Goal: Task Accomplishment & Management: Complete application form

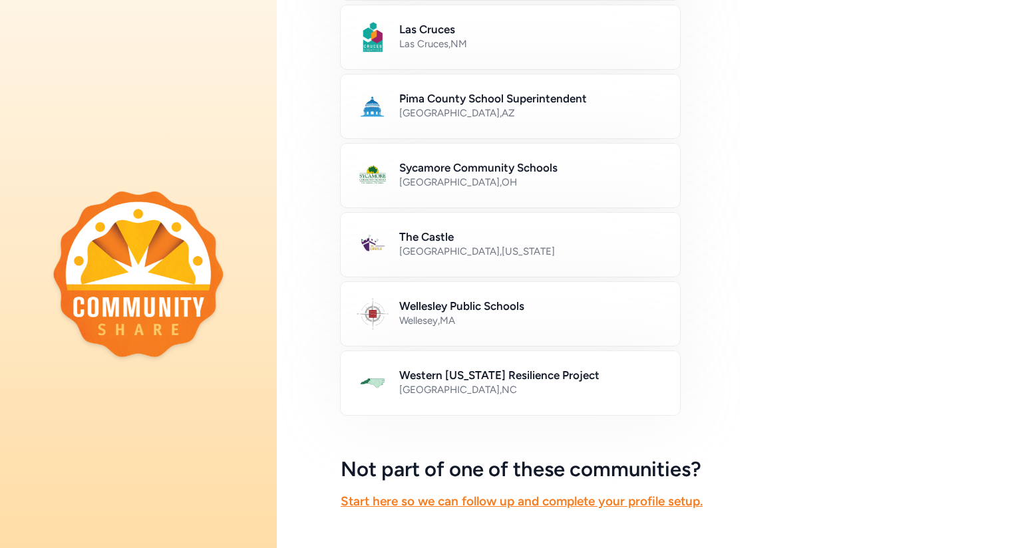
scroll to position [567, 0]
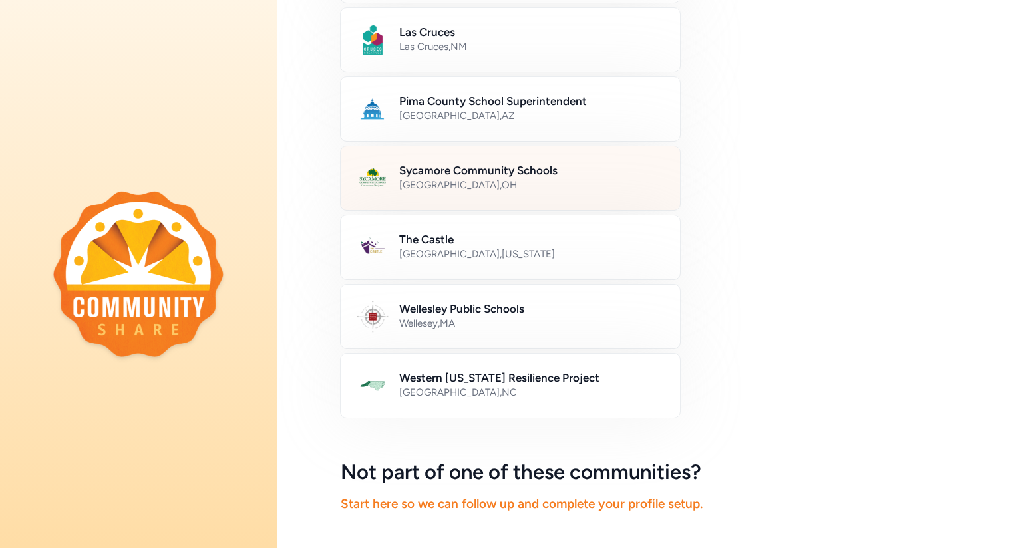
click at [515, 182] on div "[GEOGRAPHIC_DATA] , [GEOGRAPHIC_DATA]" at bounding box center [531, 184] width 265 height 13
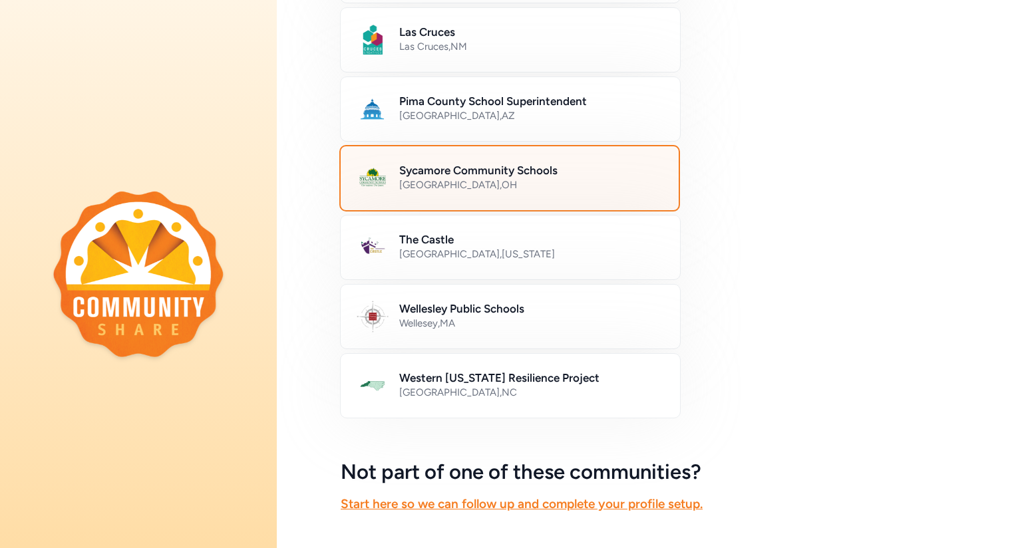
click at [533, 178] on div "[GEOGRAPHIC_DATA] , [GEOGRAPHIC_DATA]" at bounding box center [530, 184] width 263 height 13
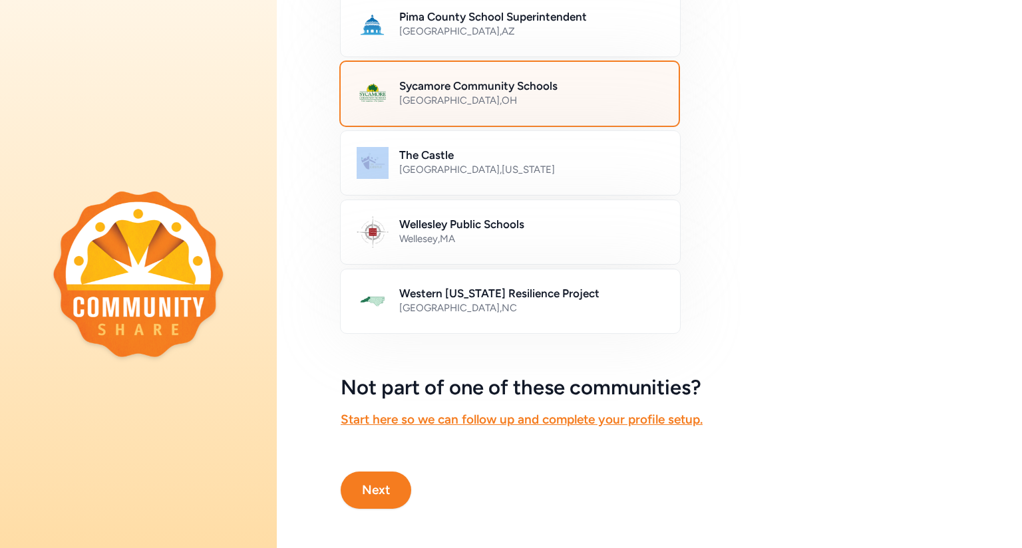
click at [378, 490] on button "Next" at bounding box center [376, 490] width 70 height 37
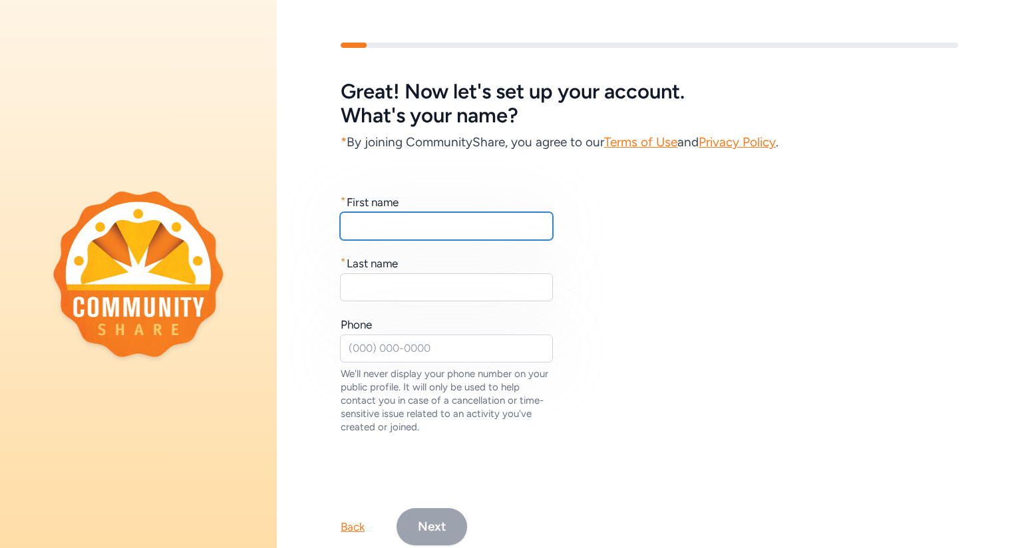
click at [364, 224] on input "text" at bounding box center [446, 226] width 213 height 28
type input "[PERSON_NAME]"
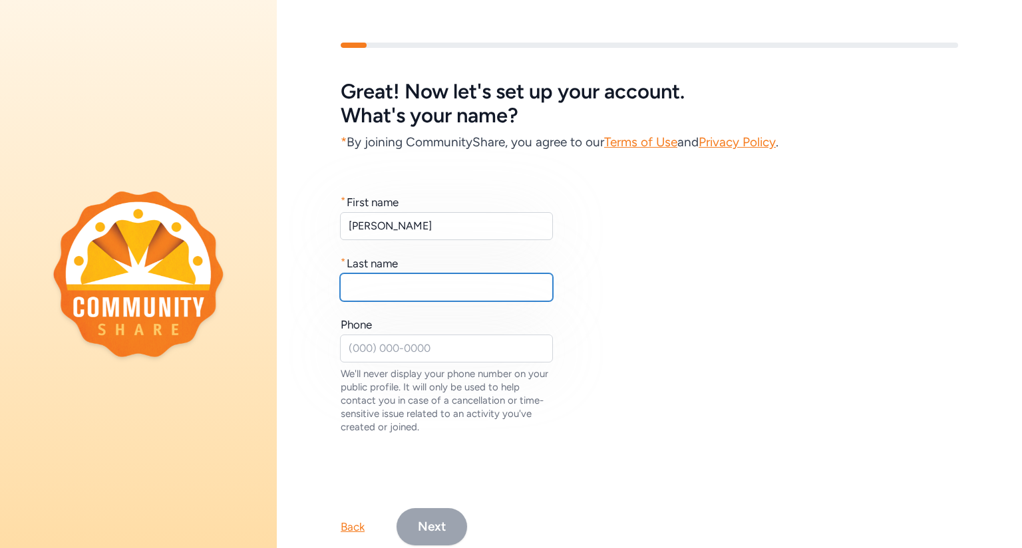
click at [377, 283] on input "text" at bounding box center [446, 287] width 213 height 28
type input "[PERSON_NAME]"
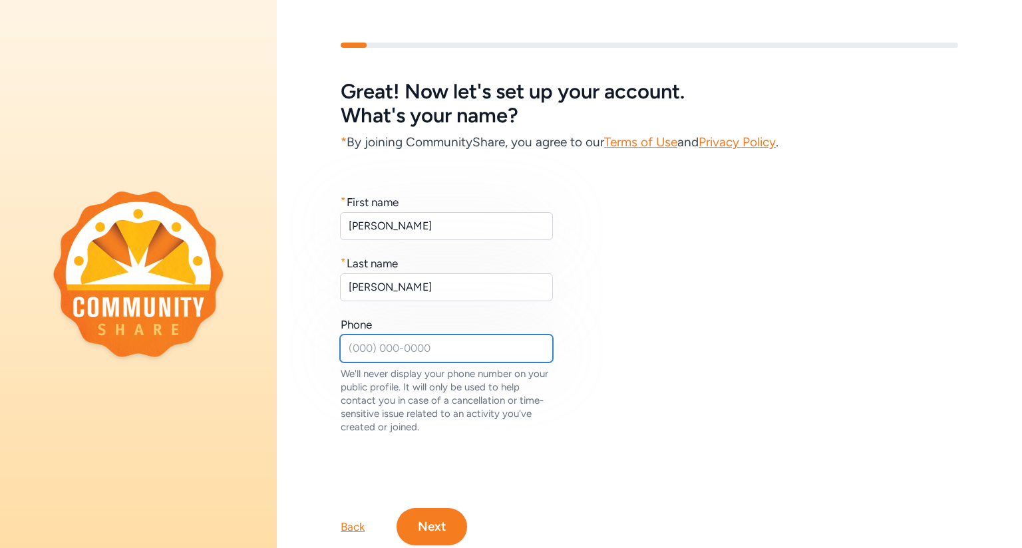
click at [373, 341] on input "text" at bounding box center [446, 349] width 213 height 28
type input "9379030542"
click at [432, 538] on button "Next" at bounding box center [431, 526] width 70 height 37
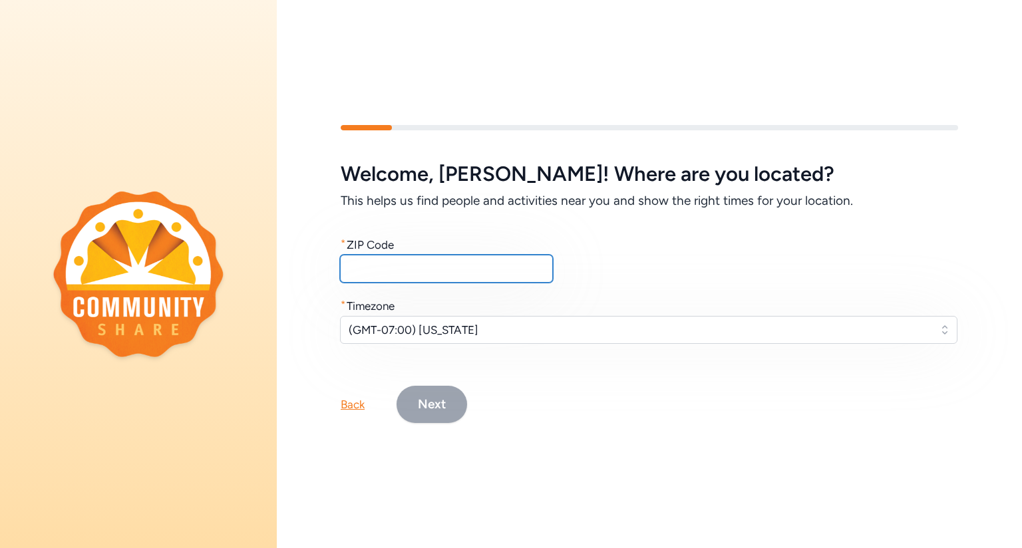
click at [383, 276] on input "text" at bounding box center [446, 269] width 213 height 28
type input "45044"
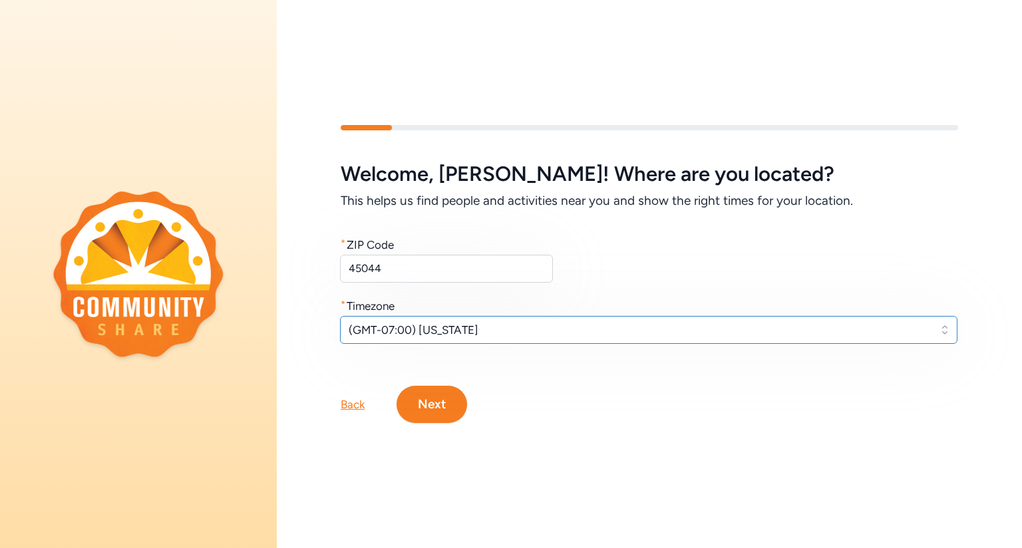
click at [442, 329] on span "(GMT-07:00) [US_STATE]" at bounding box center [638, 330] width 581 height 16
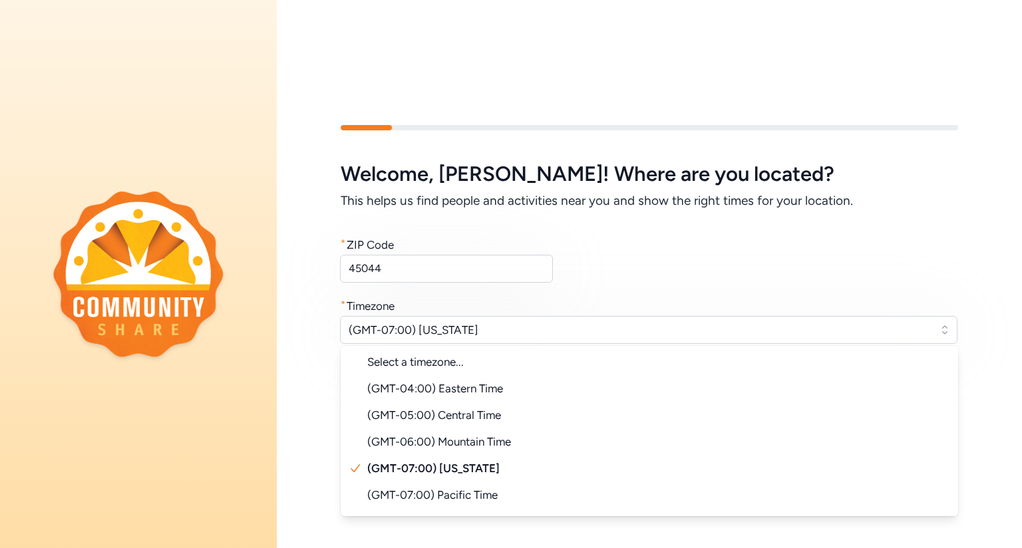
click at [547, 202] on h6 "This helps us find people and activities near you and show the right times for …" at bounding box center [649, 201] width 617 height 19
